Goal: Transaction & Acquisition: Book appointment/travel/reservation

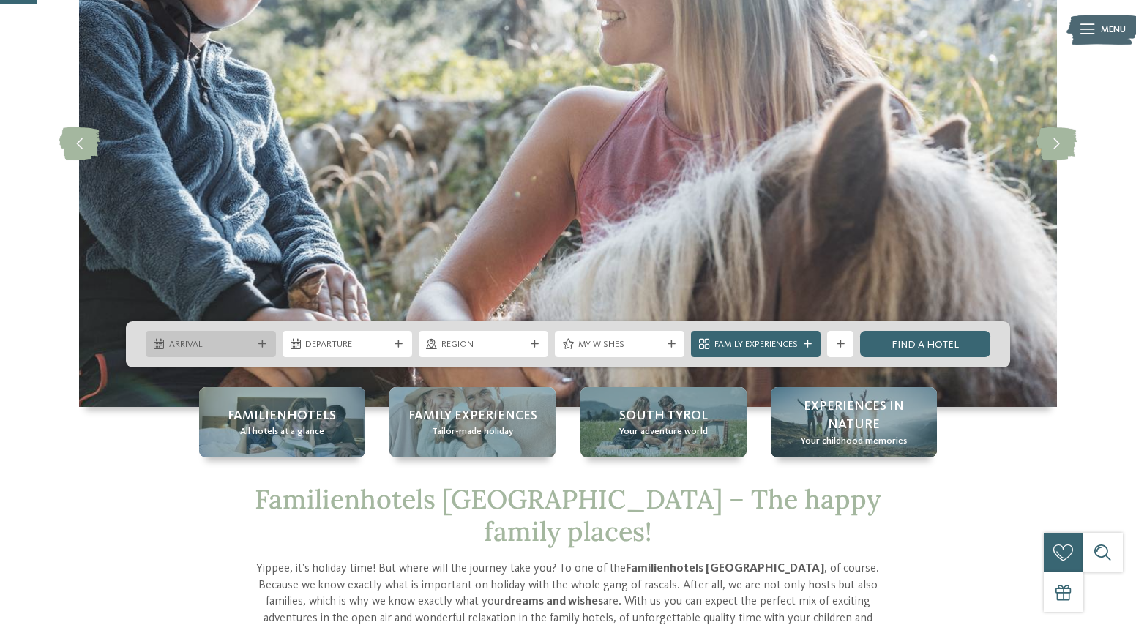
click at [216, 351] on span "Arrival" at bounding box center [210, 344] width 83 height 13
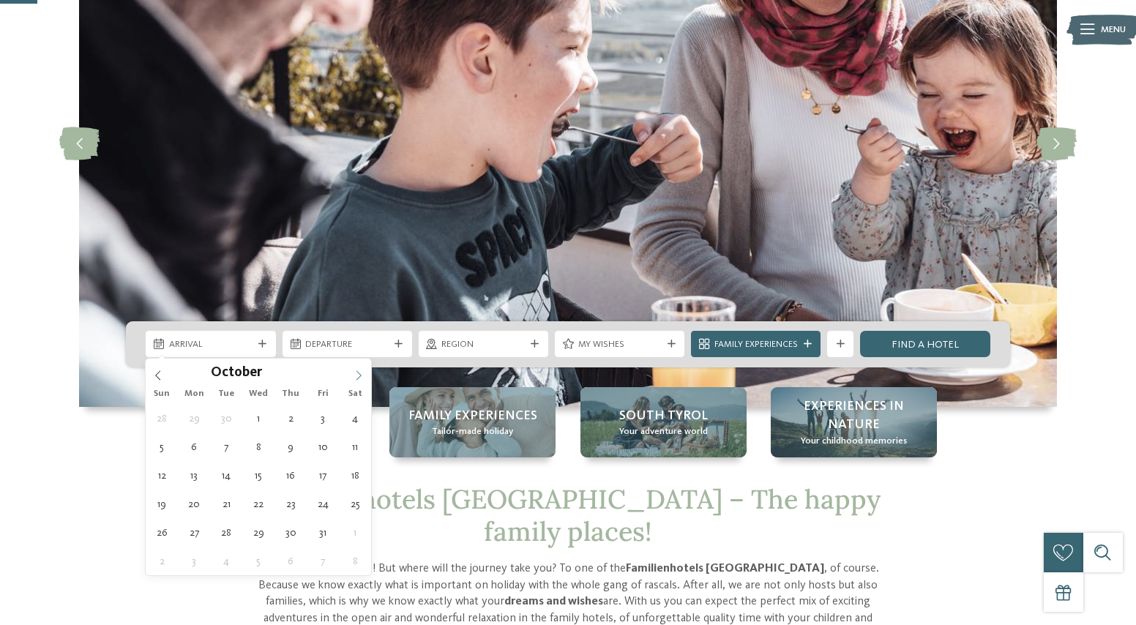
click at [358, 377] on icon at bounding box center [359, 375] width 10 height 10
click at [358, 376] on icon at bounding box center [359, 375] width 10 height 10
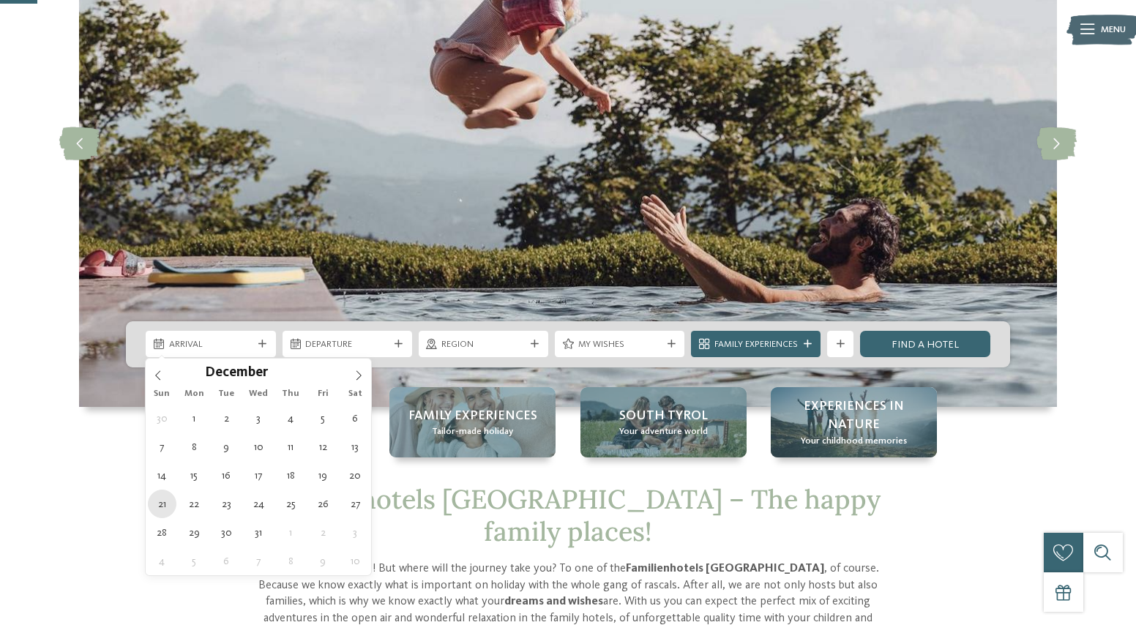
type div "[DATE]"
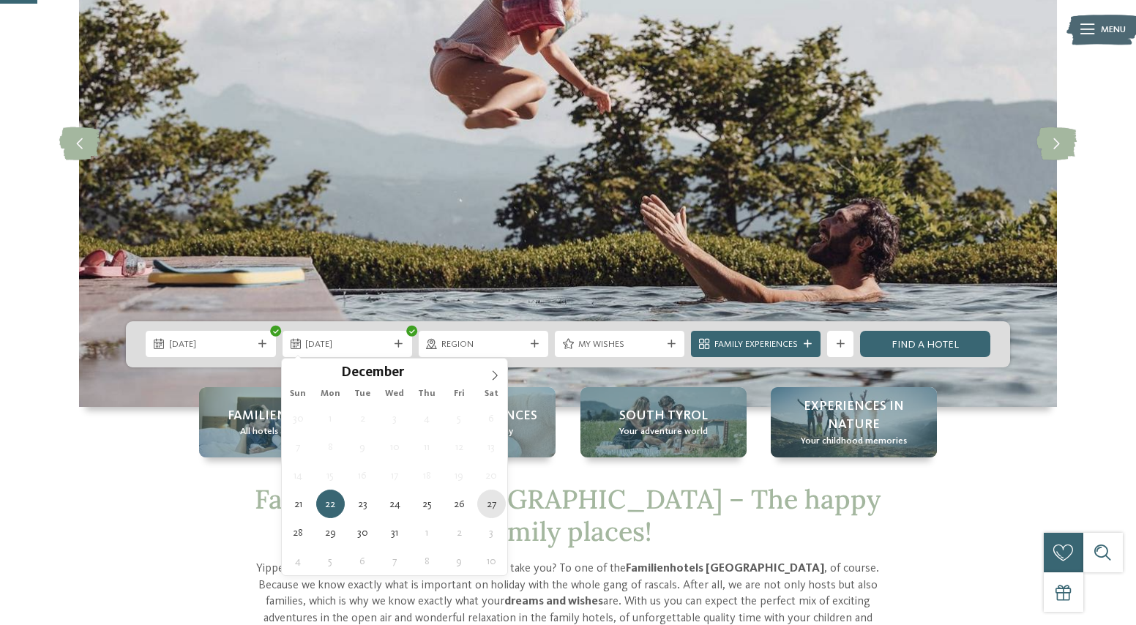
type div "[DATE]"
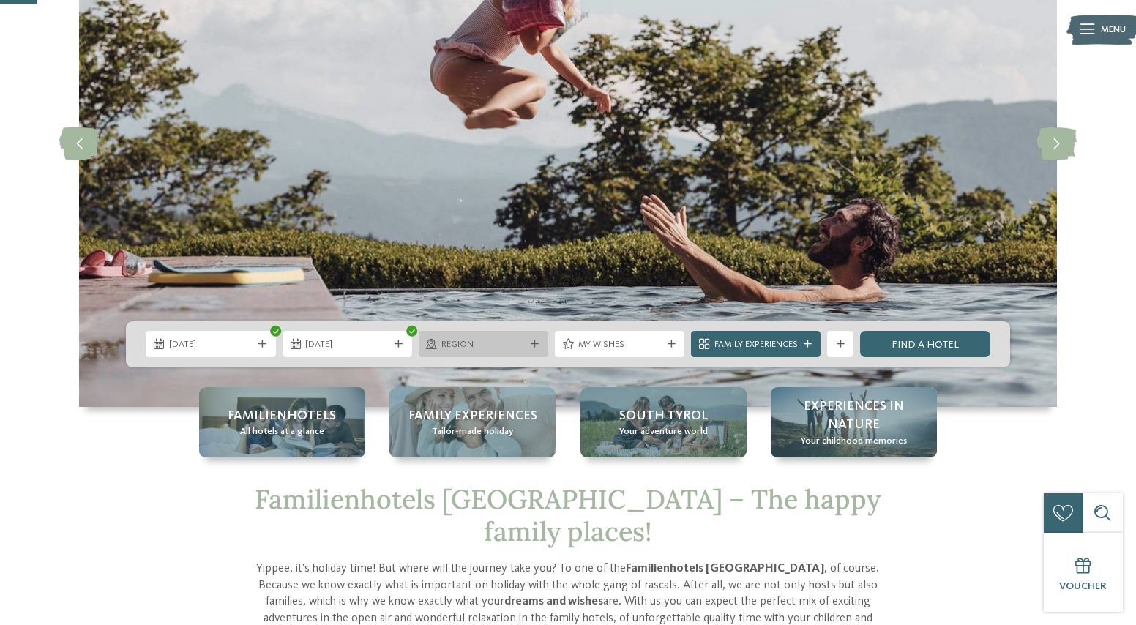
click at [485, 344] on span "Region" at bounding box center [482, 344] width 83 height 13
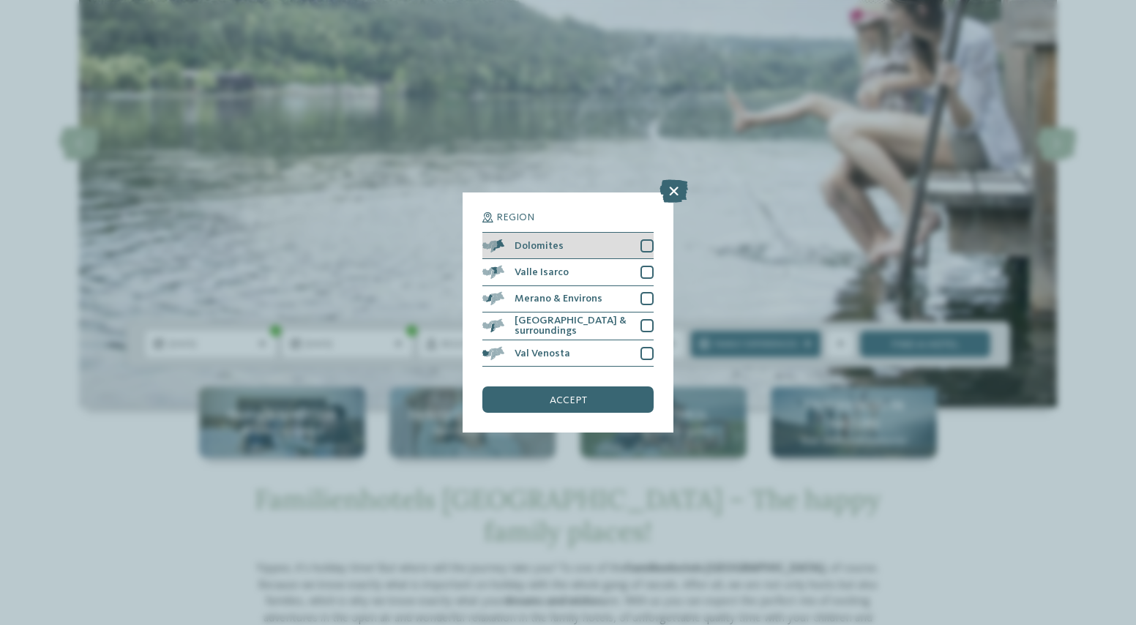
click at [644, 252] on div at bounding box center [647, 245] width 13 height 13
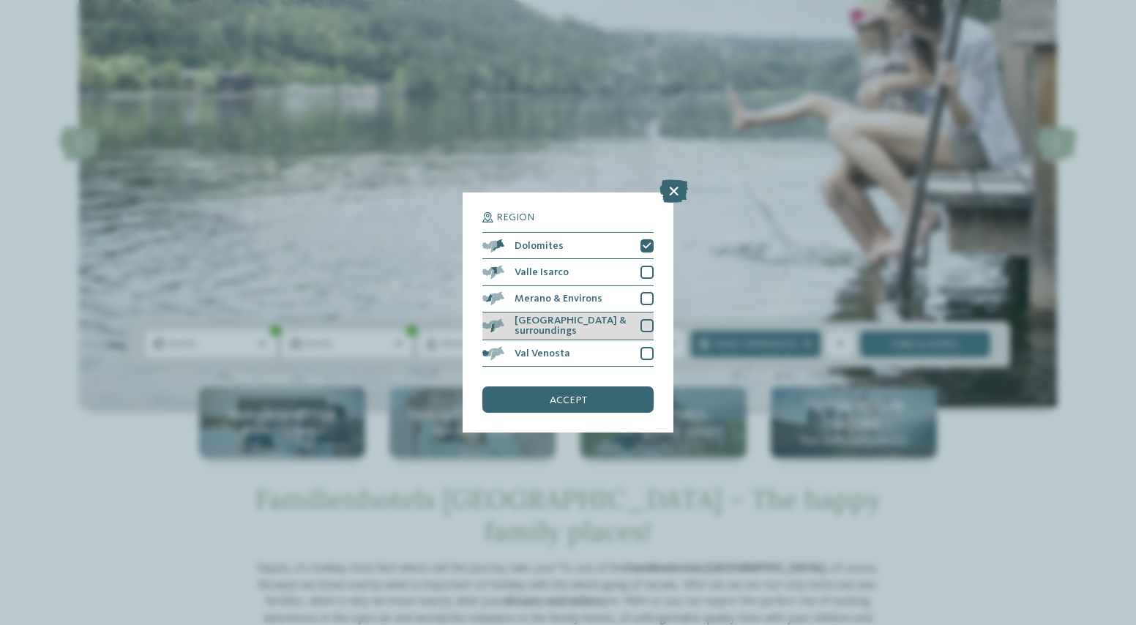
click at [643, 327] on div at bounding box center [647, 325] width 13 height 13
click at [646, 300] on div at bounding box center [647, 298] width 13 height 13
click at [649, 302] on icon at bounding box center [647, 299] width 9 height 8
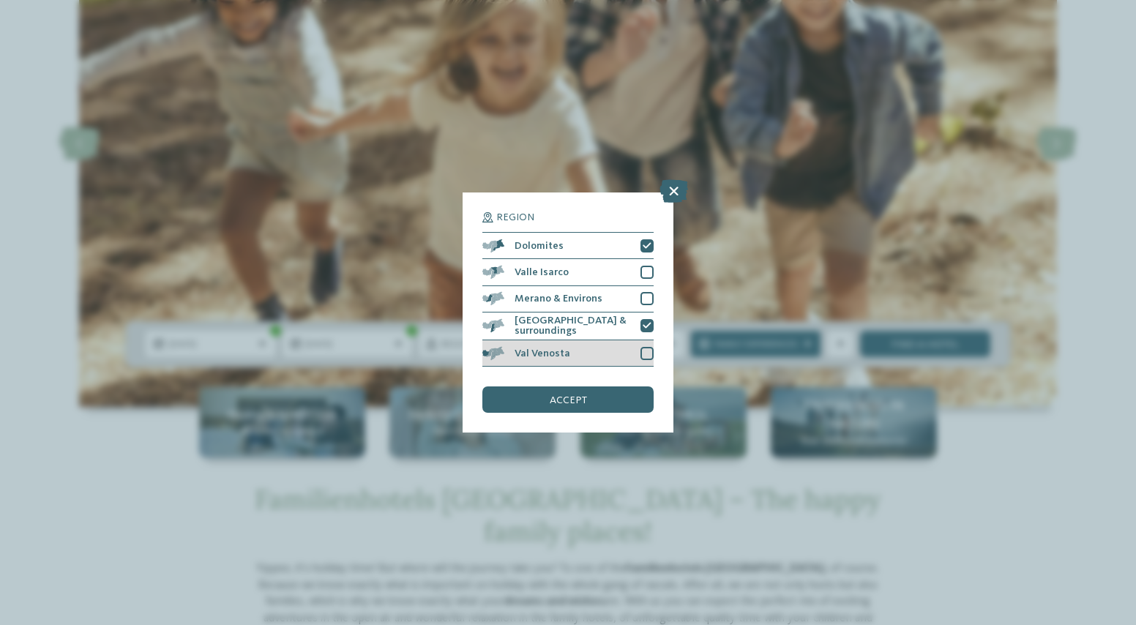
click at [645, 351] on div at bounding box center [647, 353] width 13 height 13
click at [647, 269] on div at bounding box center [647, 272] width 13 height 13
click at [642, 300] on div at bounding box center [647, 298] width 13 height 13
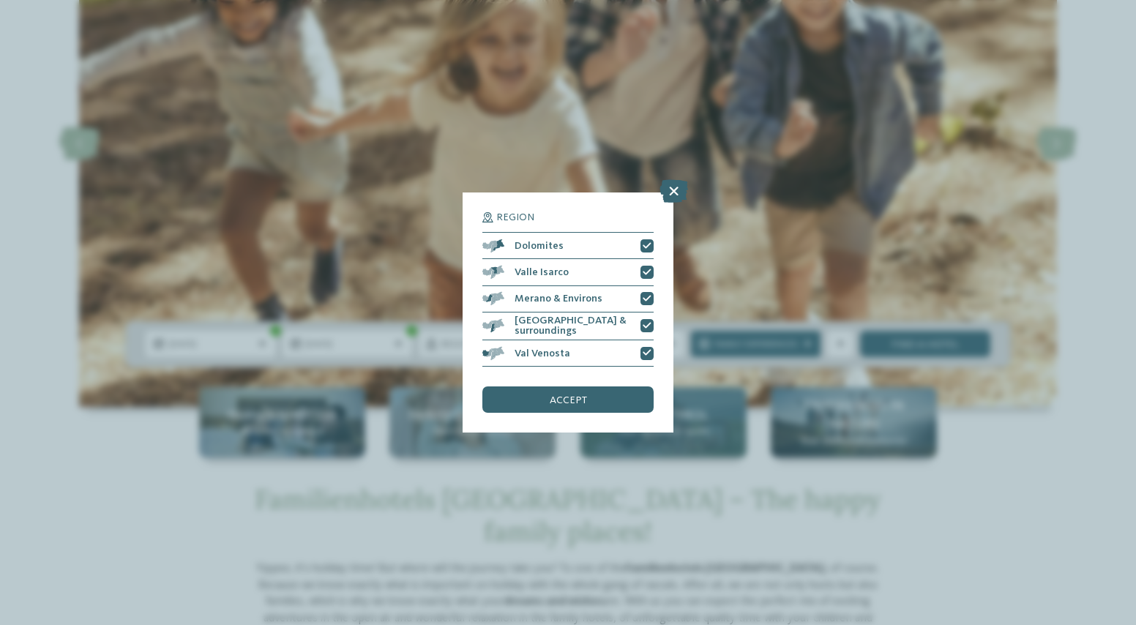
click at [592, 388] on div "accept" at bounding box center [567, 400] width 171 height 26
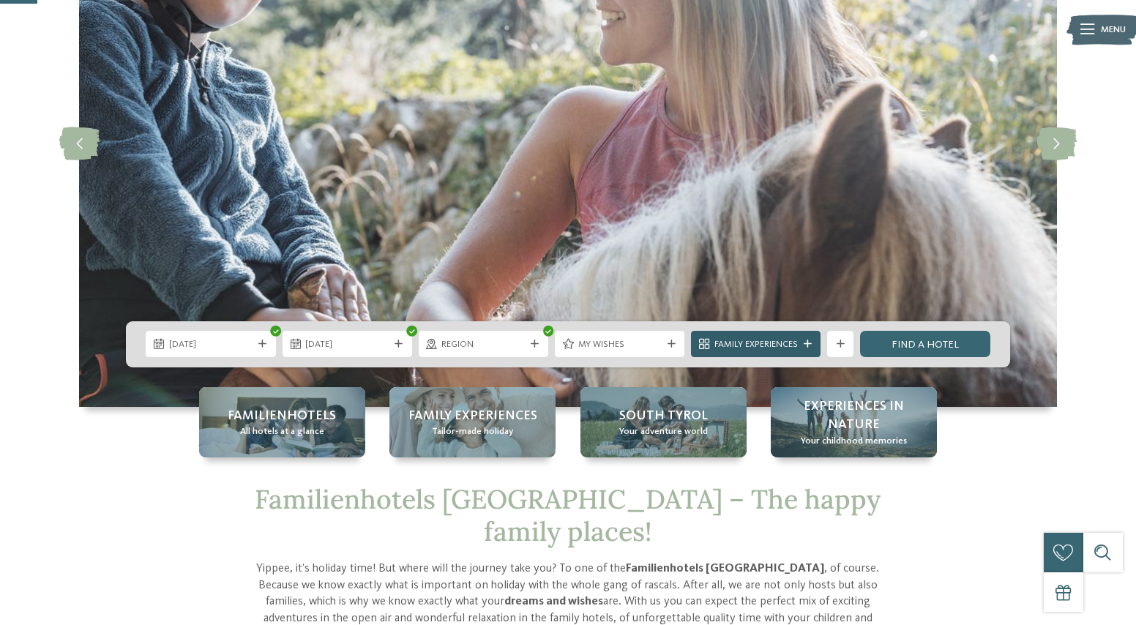
click at [791, 350] on span "Family Experiences" at bounding box center [756, 344] width 83 height 13
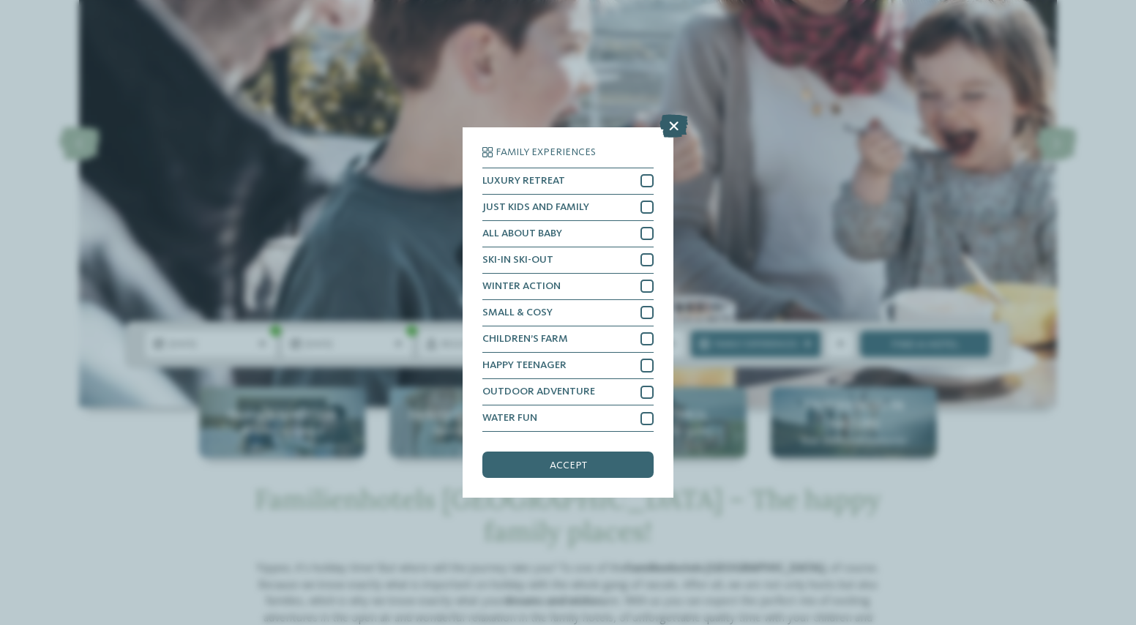
click at [675, 126] on icon at bounding box center [674, 125] width 29 height 23
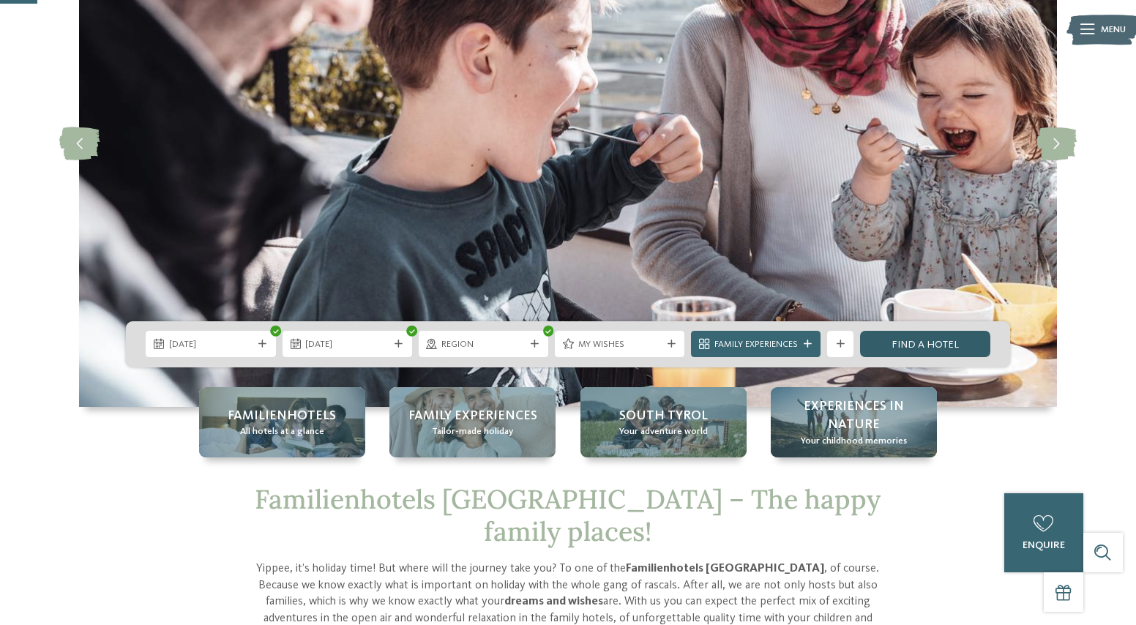
click at [924, 339] on link "Find a hotel" at bounding box center [925, 344] width 130 height 26
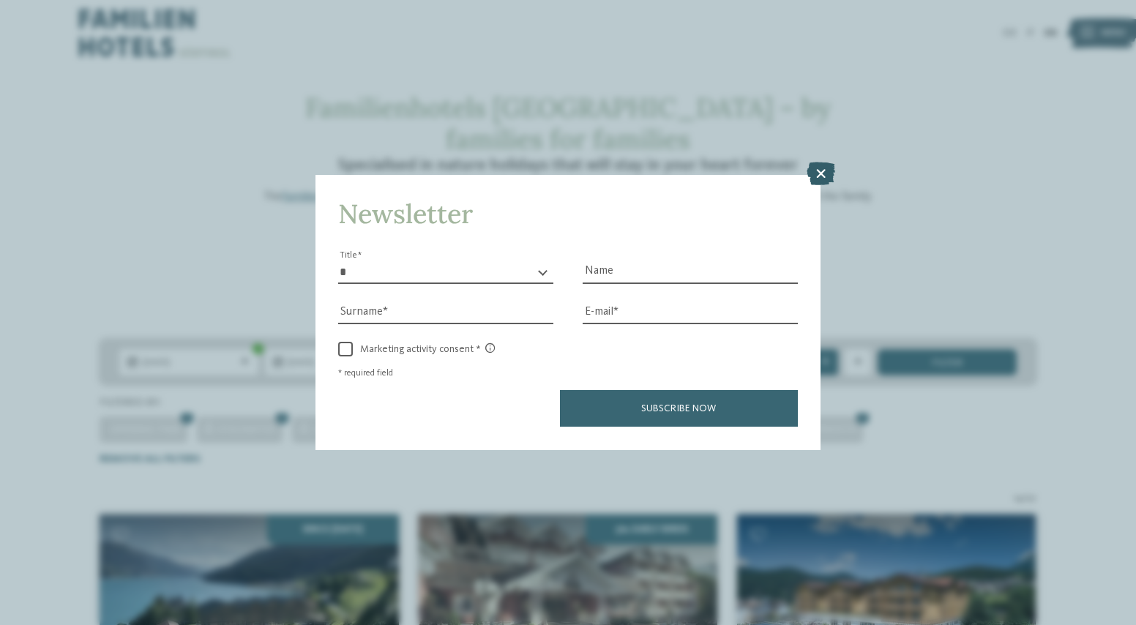
click at [823, 176] on icon at bounding box center [821, 174] width 29 height 23
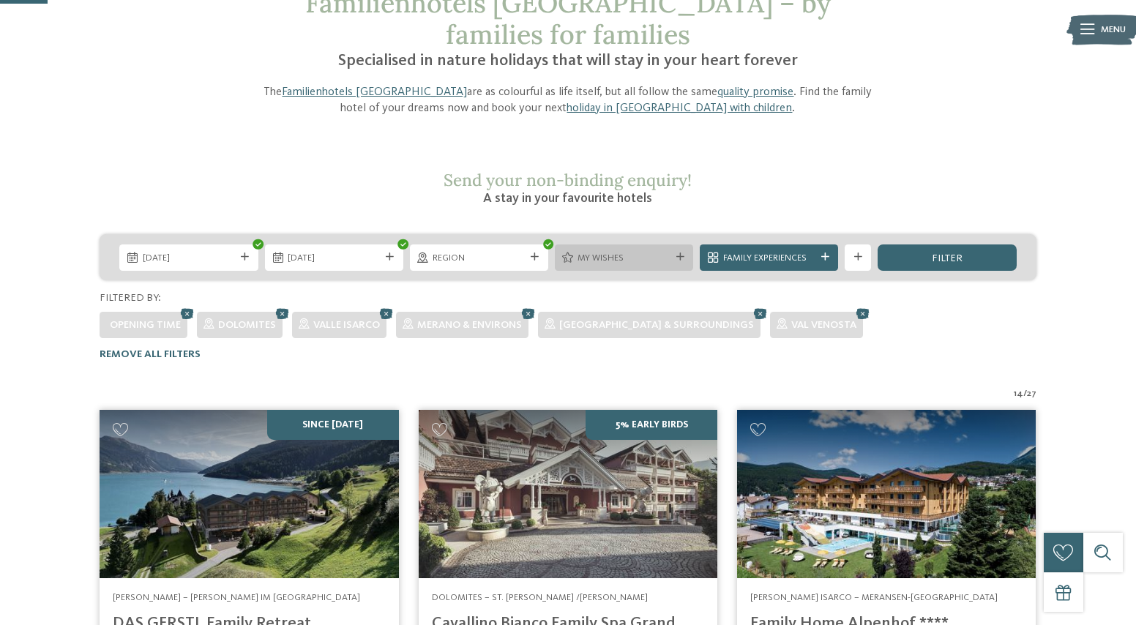
scroll to position [123, 0]
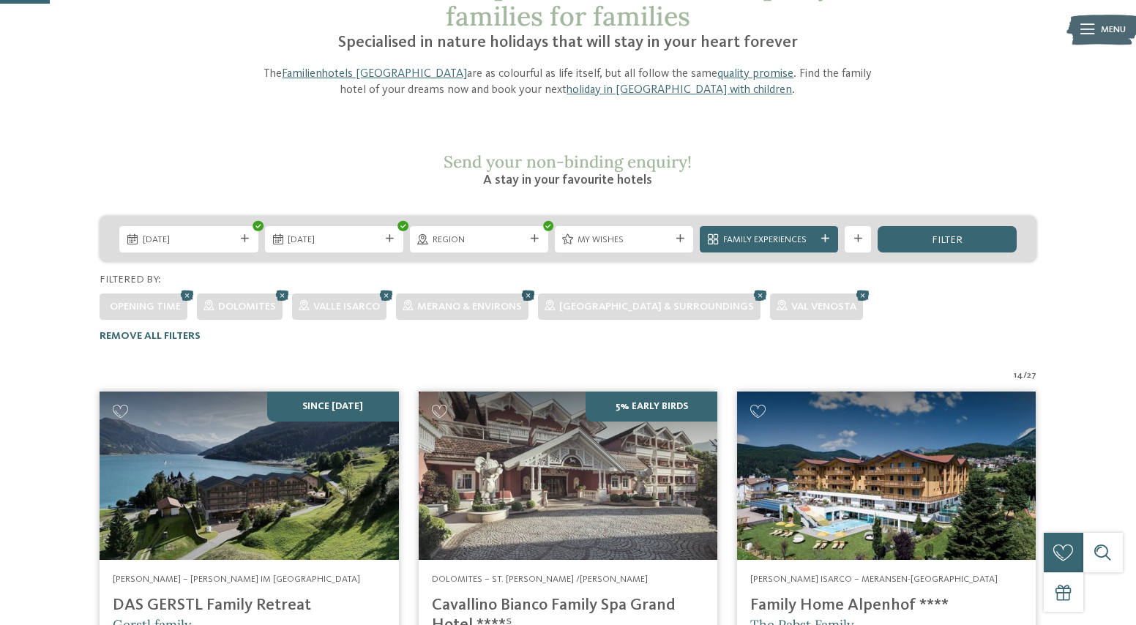
click at [531, 286] on icon at bounding box center [528, 295] width 20 height 18
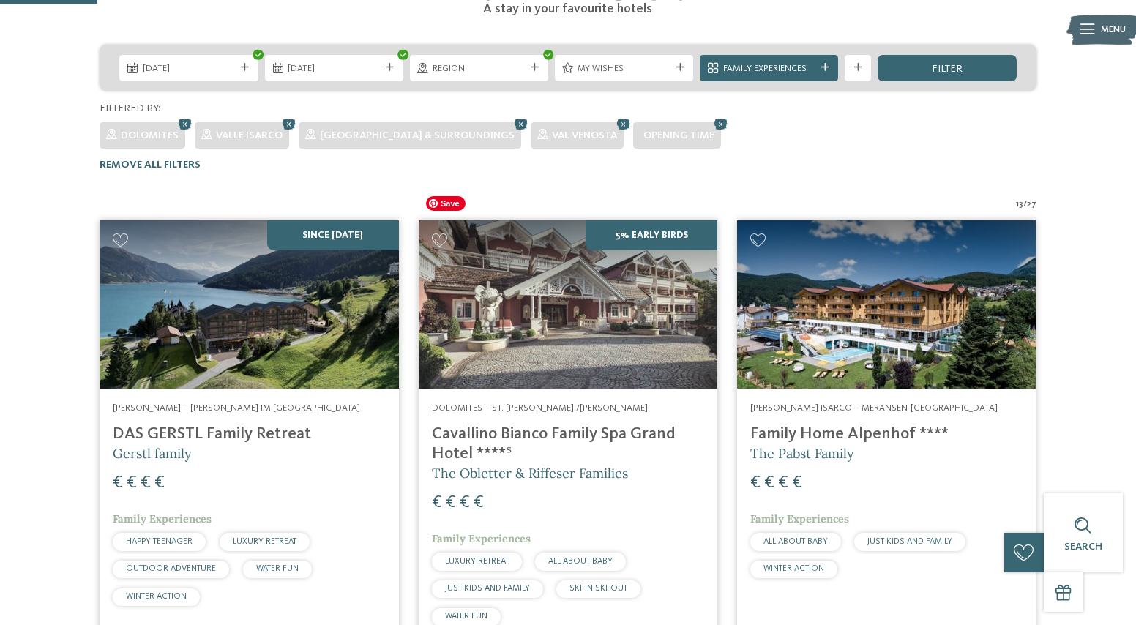
scroll to position [223, 0]
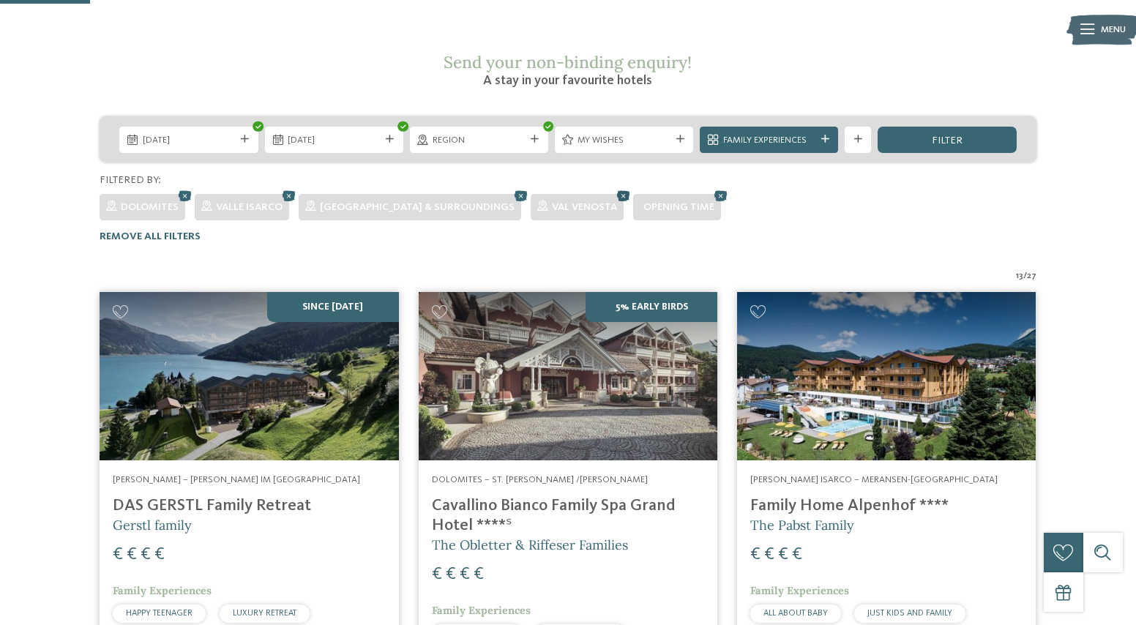
click at [613, 187] on icon at bounding box center [623, 196] width 20 height 18
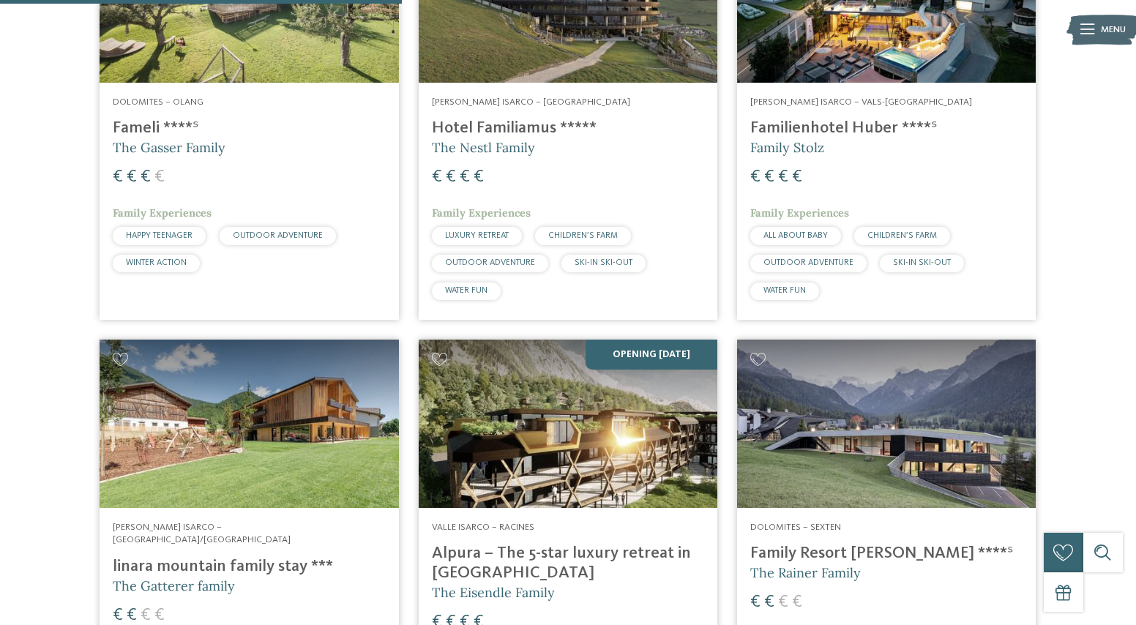
scroll to position [663, 0]
